Goal: Browse casually

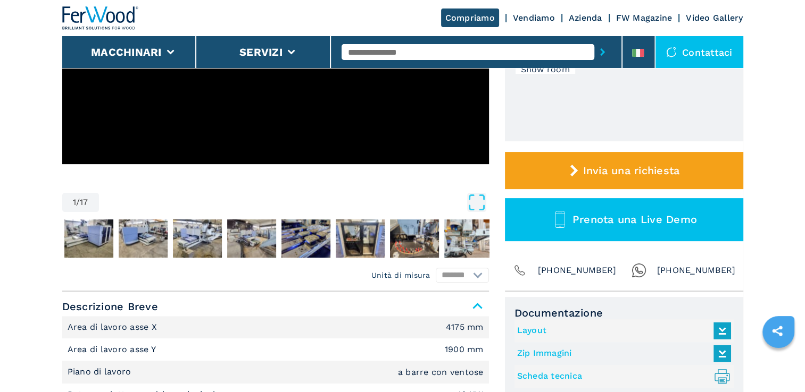
scroll to position [106, 0]
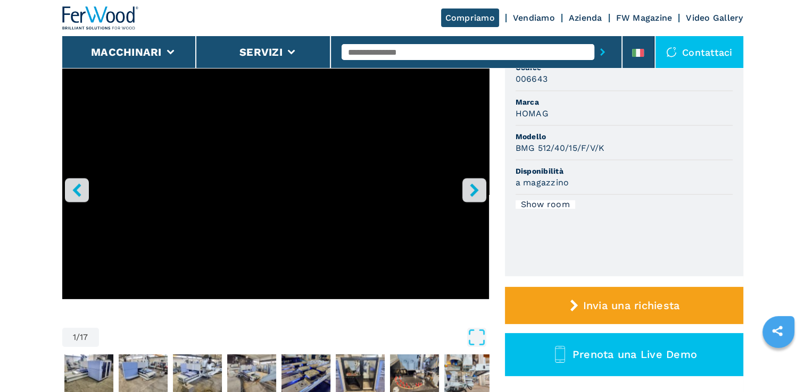
click at [472, 192] on icon "right-button" at bounding box center [474, 189] width 9 height 13
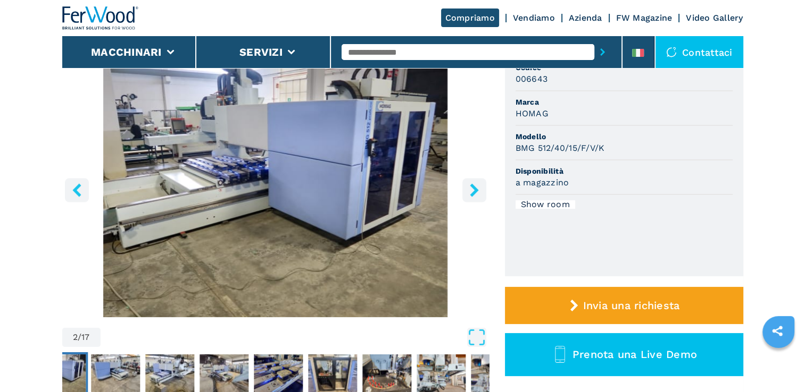
click at [472, 192] on icon "right-button" at bounding box center [474, 189] width 9 height 13
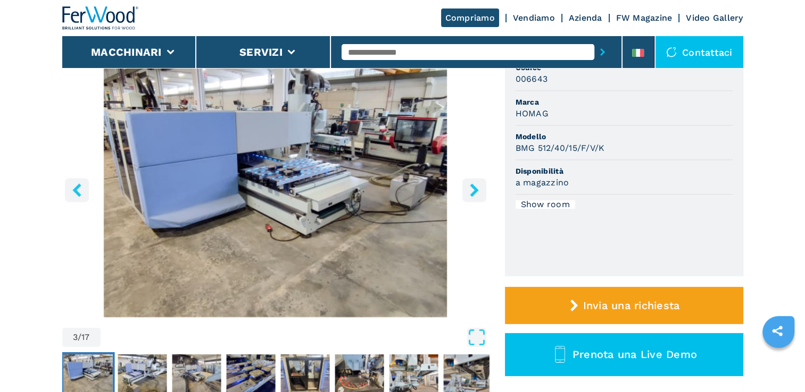
click at [472, 192] on icon "right-button" at bounding box center [474, 189] width 9 height 13
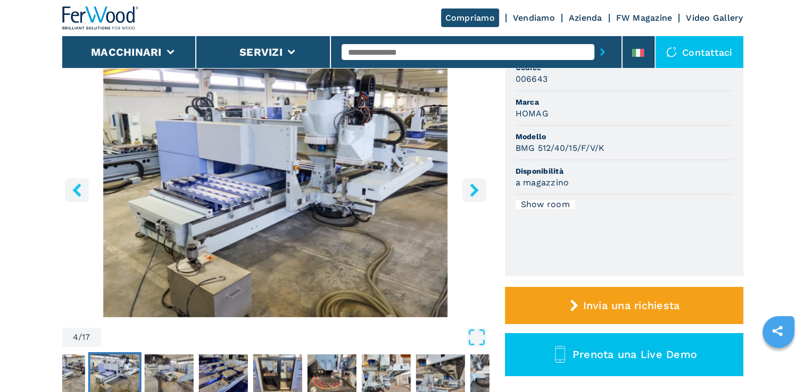
click at [472, 192] on icon "right-button" at bounding box center [474, 189] width 9 height 13
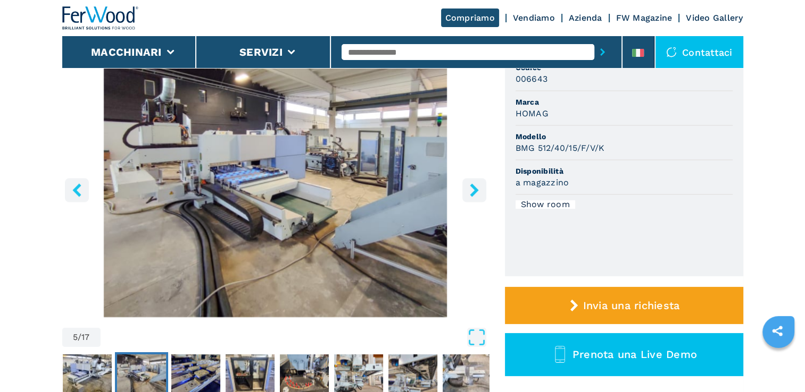
click at [472, 192] on icon "right-button" at bounding box center [474, 189] width 9 height 13
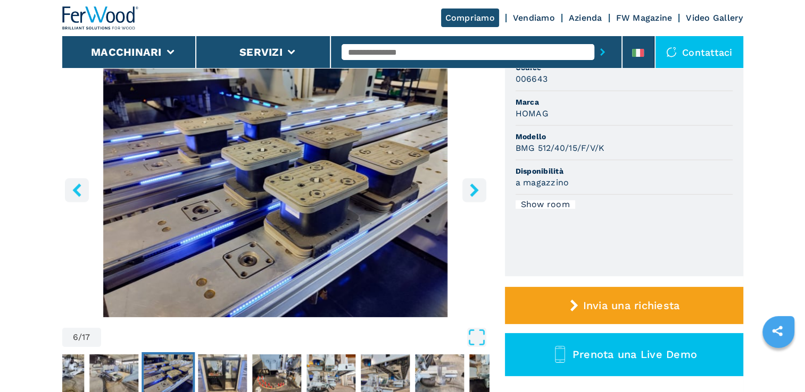
click at [472, 192] on icon "right-button" at bounding box center [474, 189] width 9 height 13
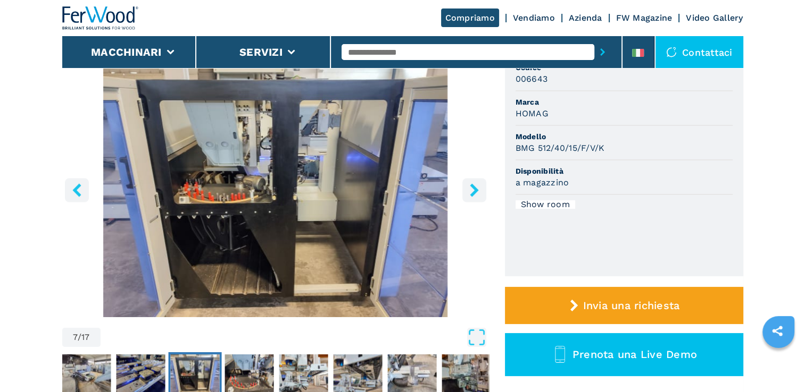
click at [472, 192] on icon "right-button" at bounding box center [474, 189] width 9 height 13
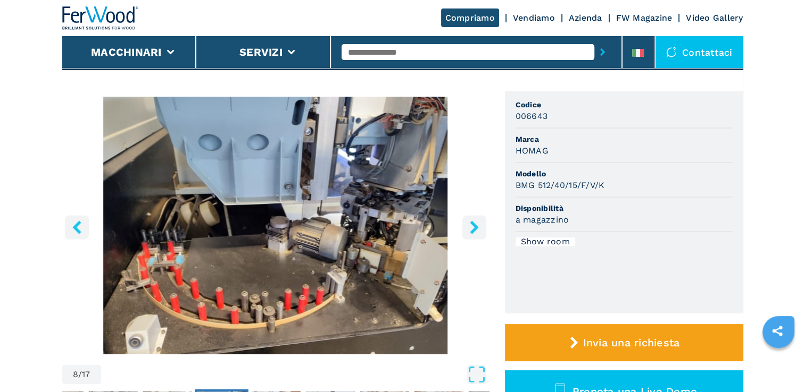
scroll to position [160, 0]
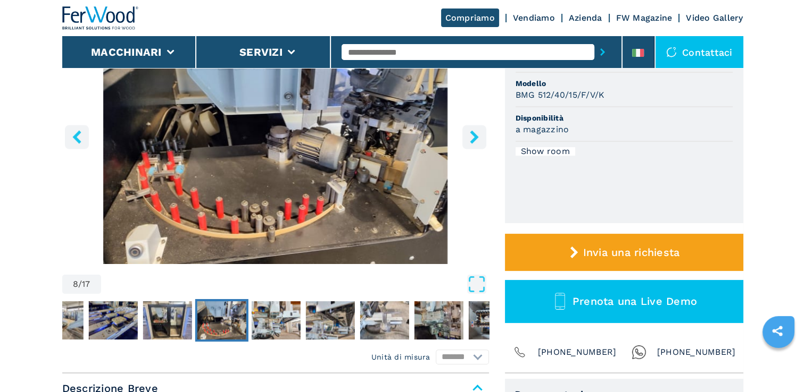
click at [479, 137] on icon "right-button" at bounding box center [473, 136] width 13 height 13
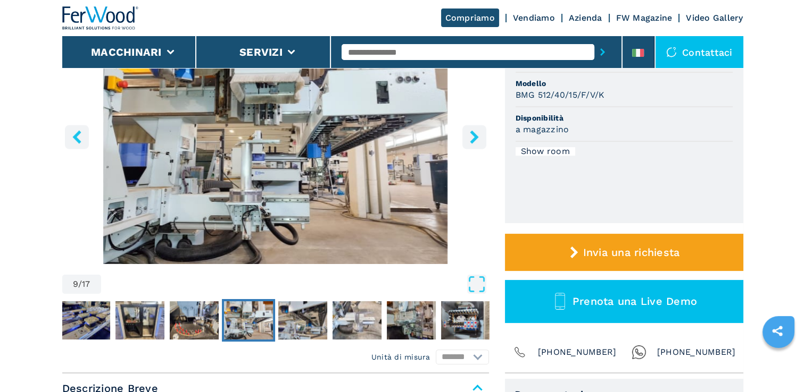
click at [479, 137] on icon "right-button" at bounding box center [473, 136] width 13 height 13
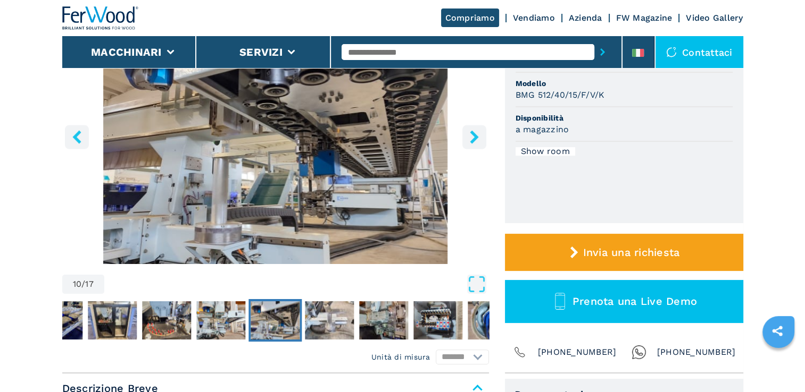
click at [479, 137] on icon "right-button" at bounding box center [473, 136] width 13 height 13
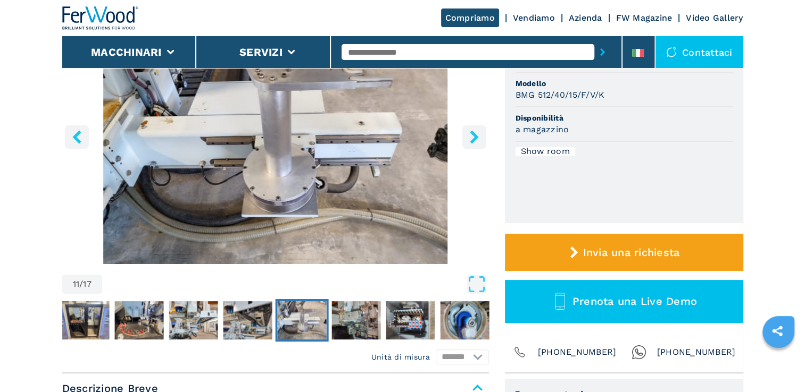
click at [479, 137] on icon "right-button" at bounding box center [473, 136] width 13 height 13
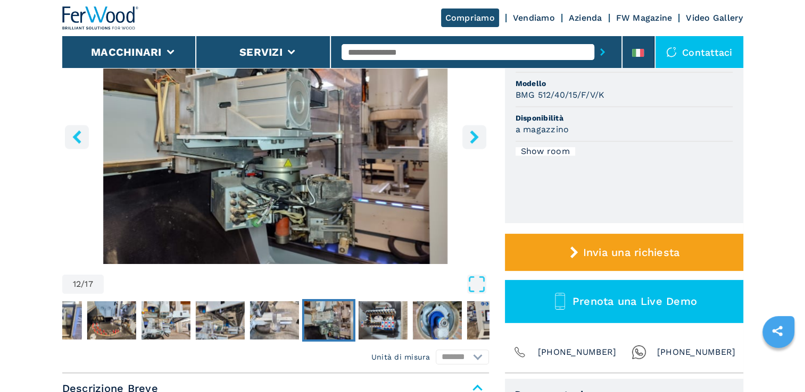
click at [479, 137] on icon "right-button" at bounding box center [473, 136] width 13 height 13
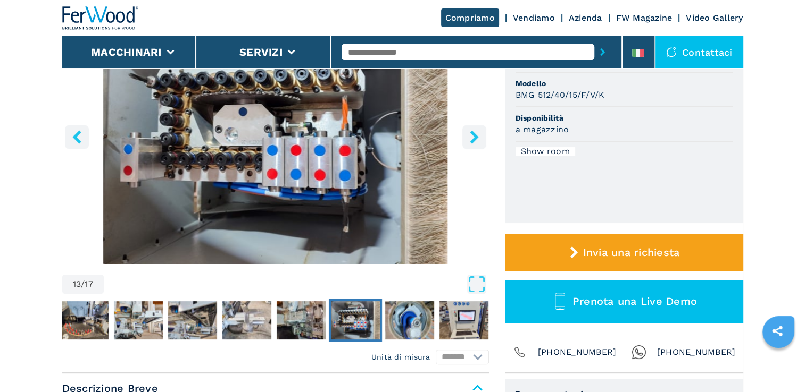
click at [479, 137] on icon "right-button" at bounding box center [473, 136] width 13 height 13
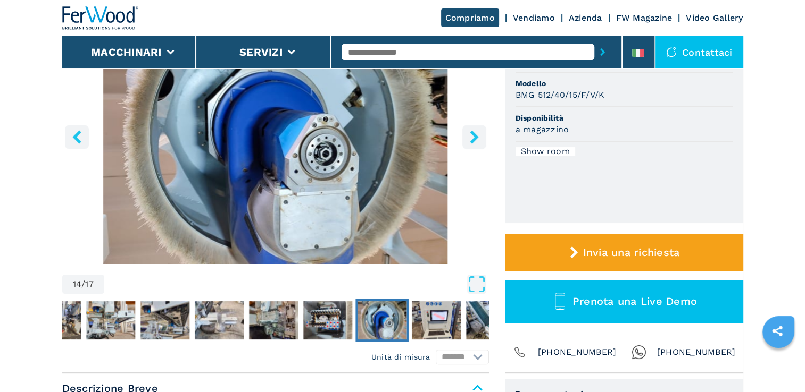
click at [479, 137] on icon "right-button" at bounding box center [473, 136] width 13 height 13
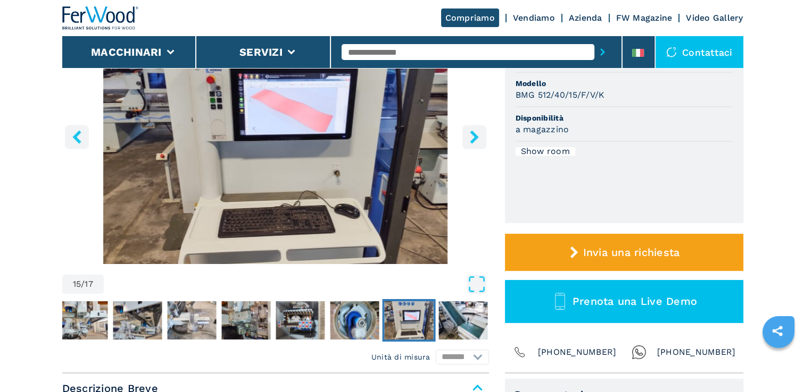
click at [479, 137] on icon "right-button" at bounding box center [473, 136] width 13 height 13
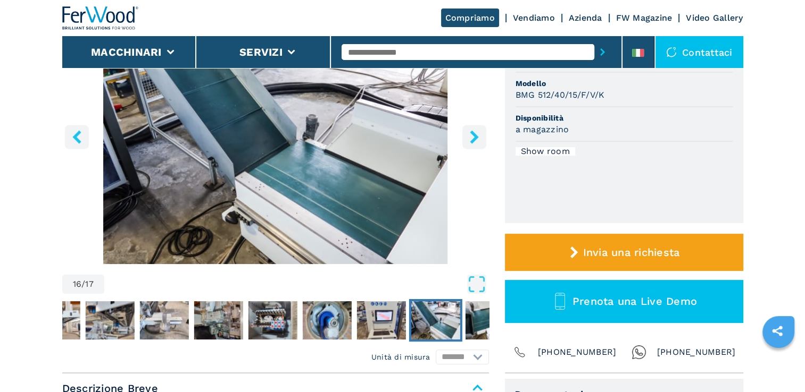
scroll to position [53, 0]
